Goal: Find specific page/section: Find specific page/section

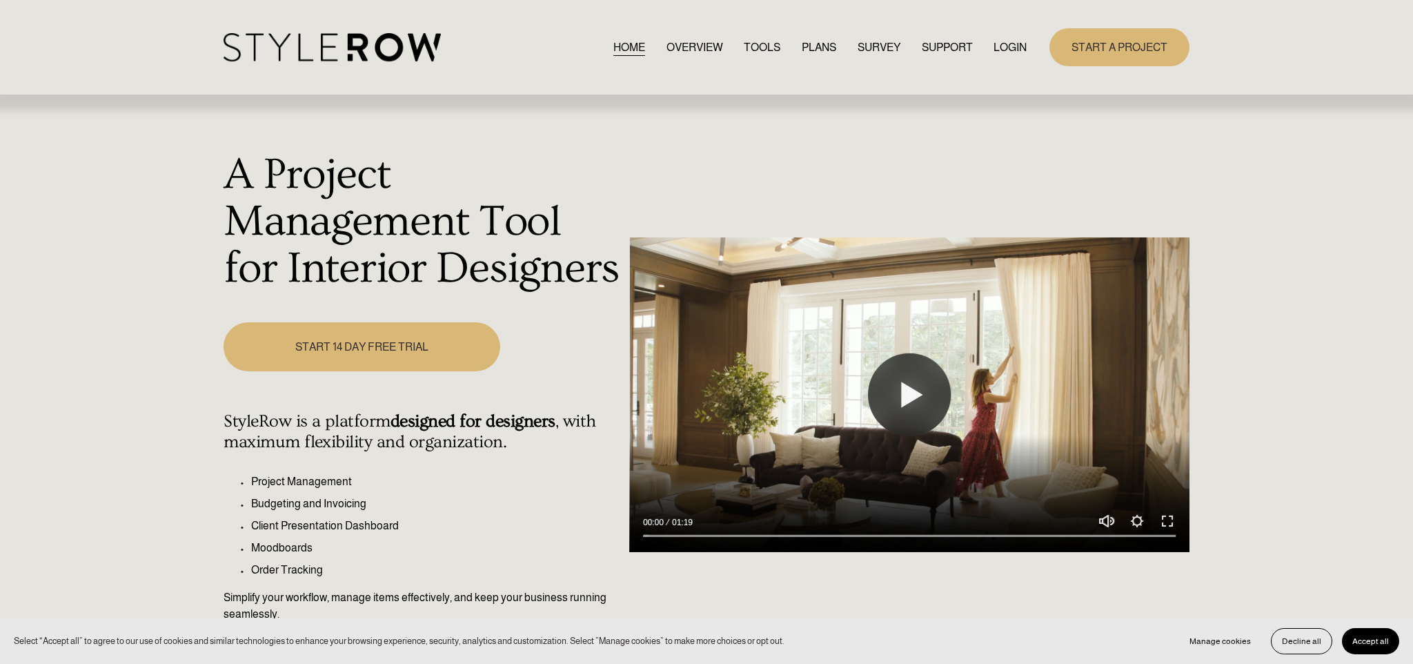
click at [1006, 48] on link "LOGIN" at bounding box center [1010, 47] width 33 height 19
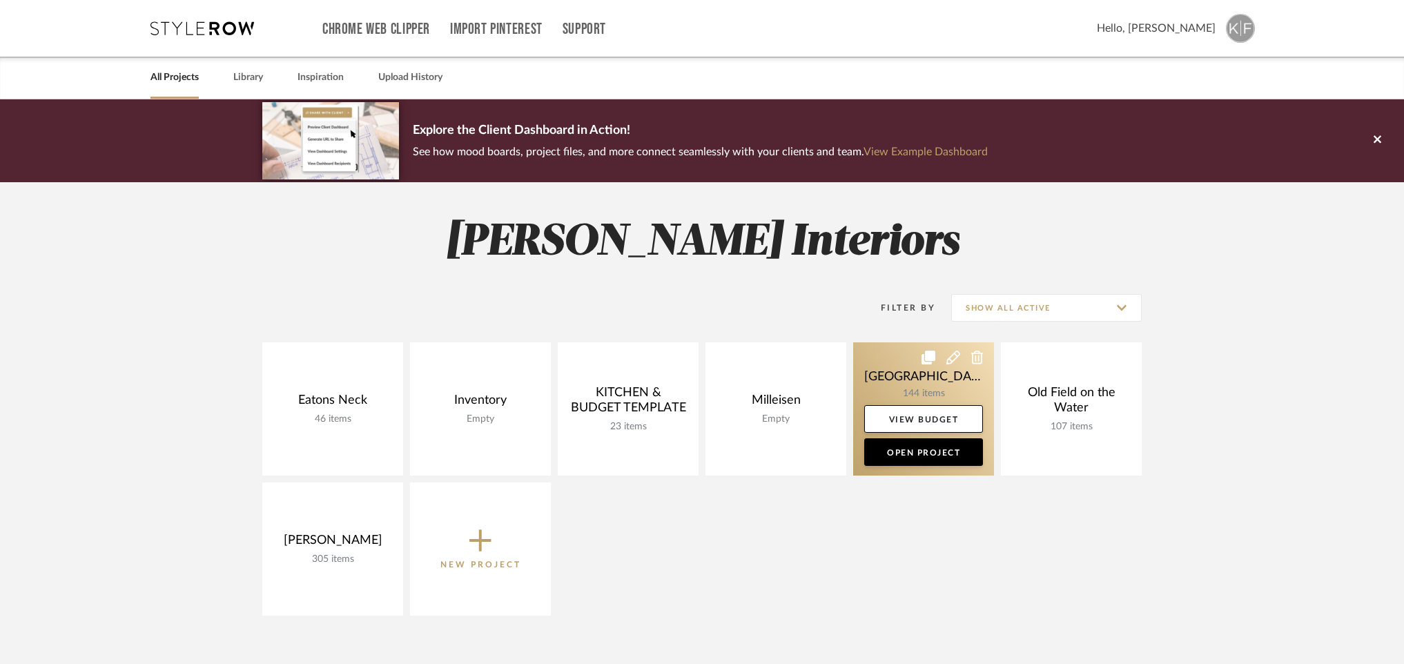
click at [912, 380] on link at bounding box center [923, 408] width 141 height 133
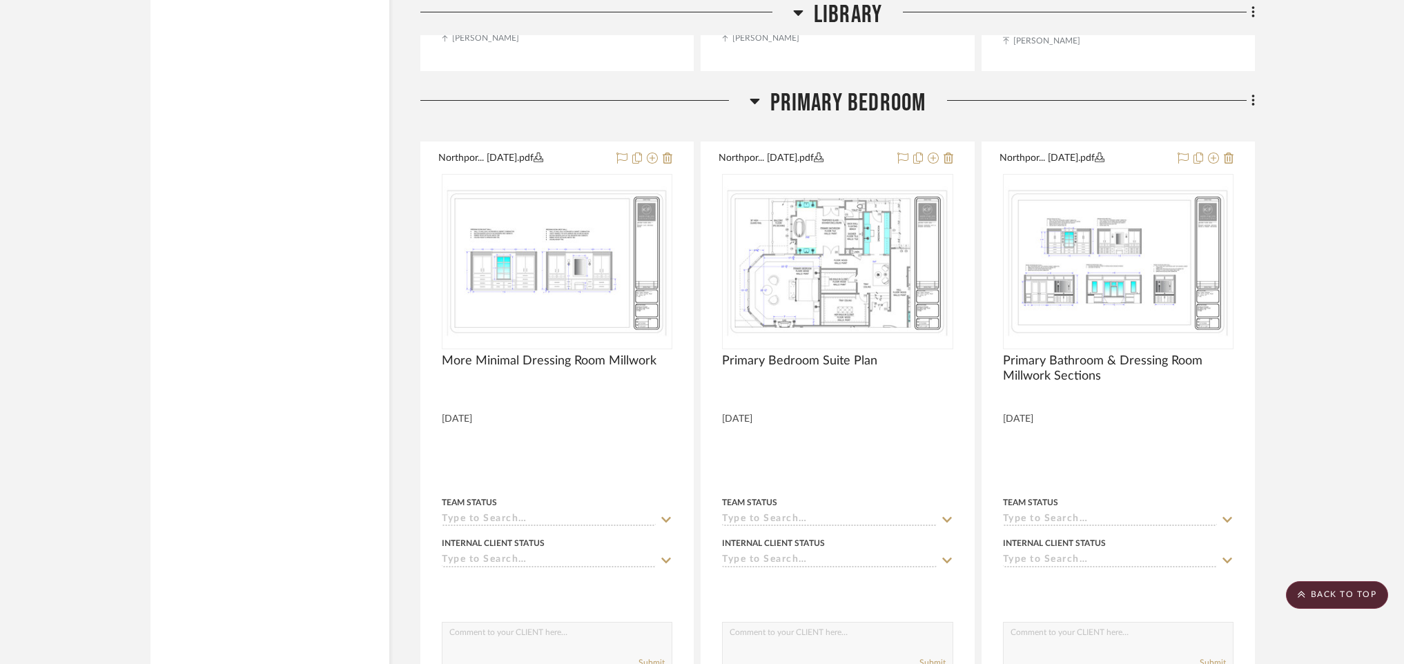
scroll to position [17361, 0]
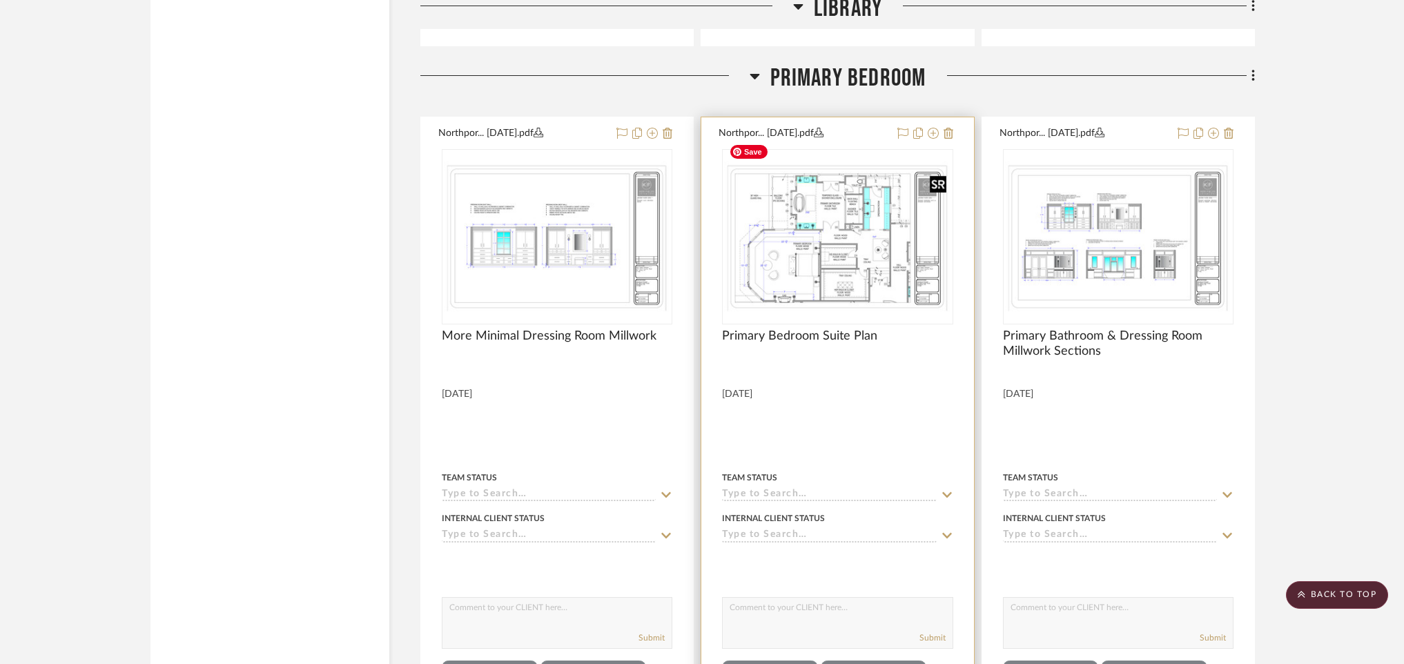
click at [812, 215] on img "0" at bounding box center [837, 237] width 228 height 152
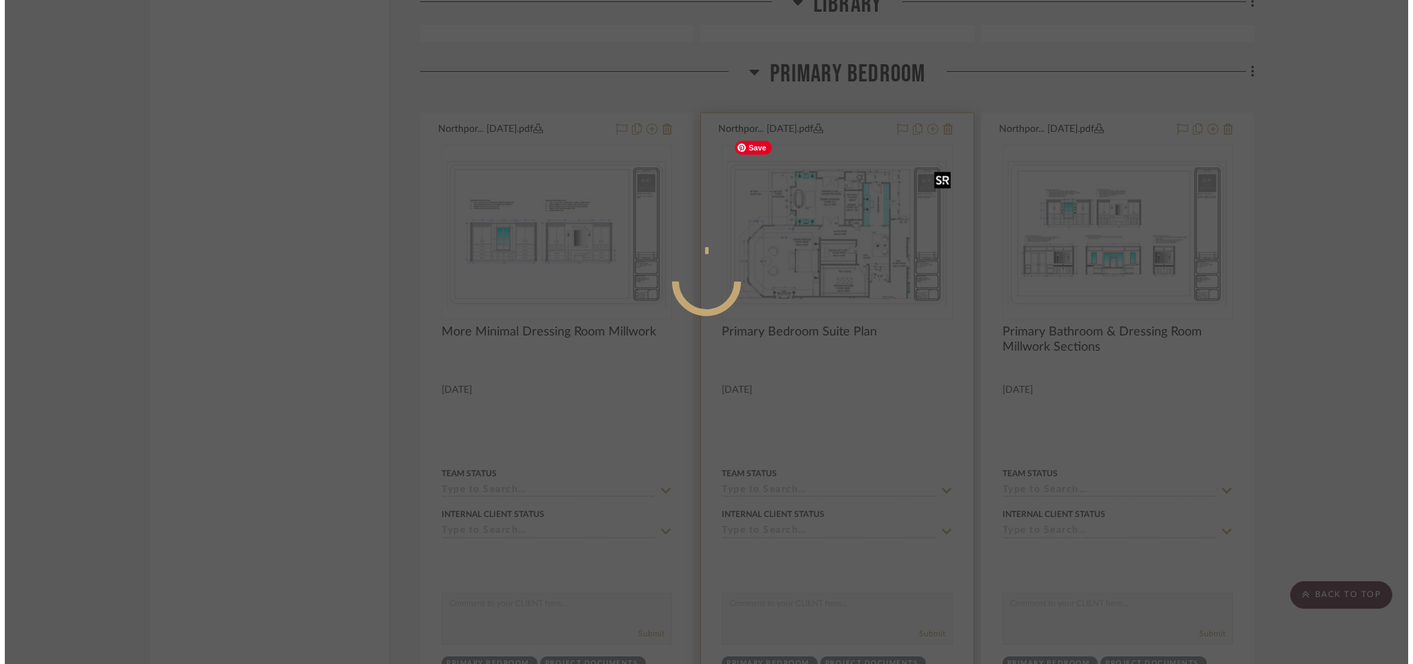
scroll to position [0, 0]
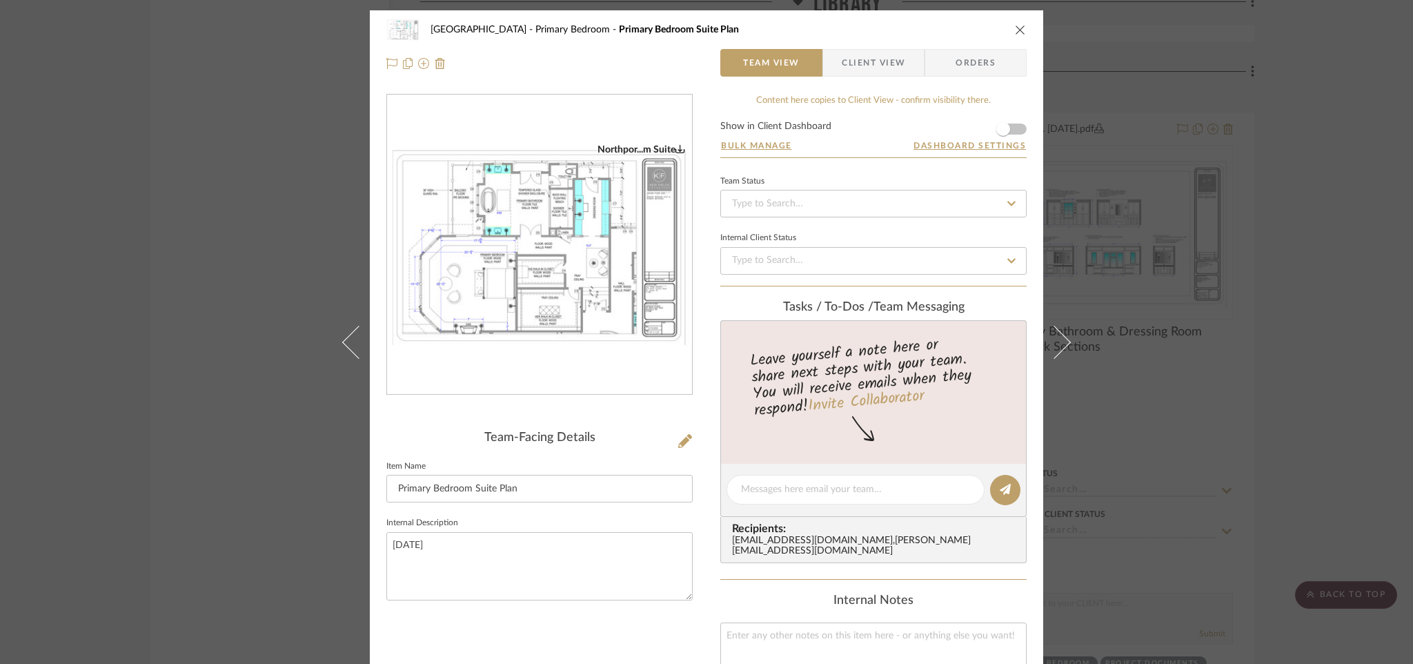
click at [677, 147] on icon "0" at bounding box center [681, 149] width 10 height 10
